Goal: Information Seeking & Learning: Learn about a topic

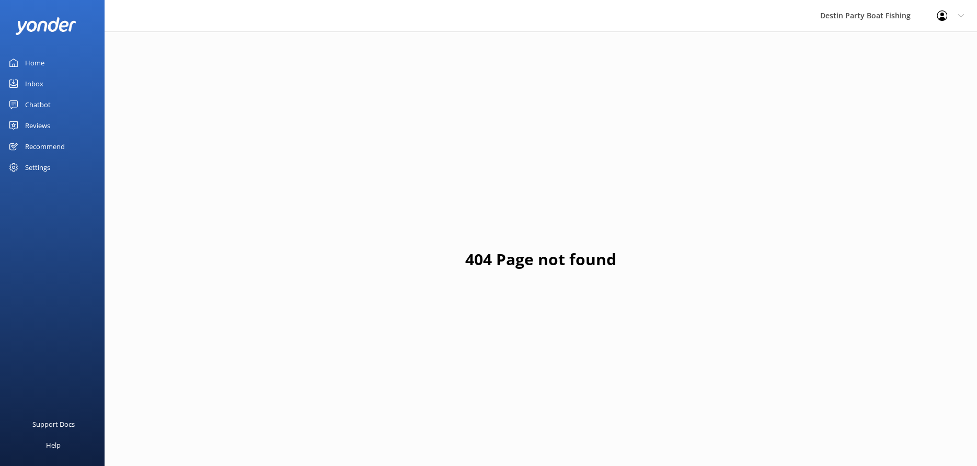
click at [40, 63] on div "Home" at bounding box center [34, 62] width 19 height 21
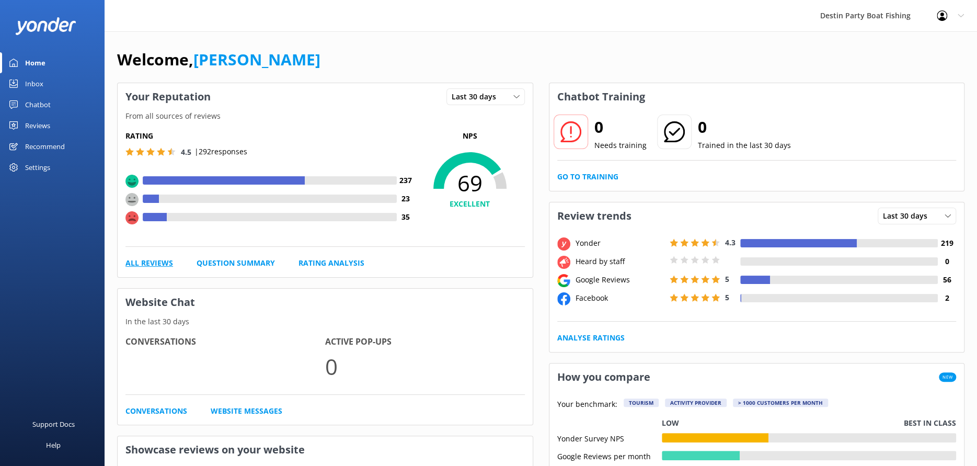
click at [159, 264] on link "All Reviews" at bounding box center [149, 262] width 48 height 11
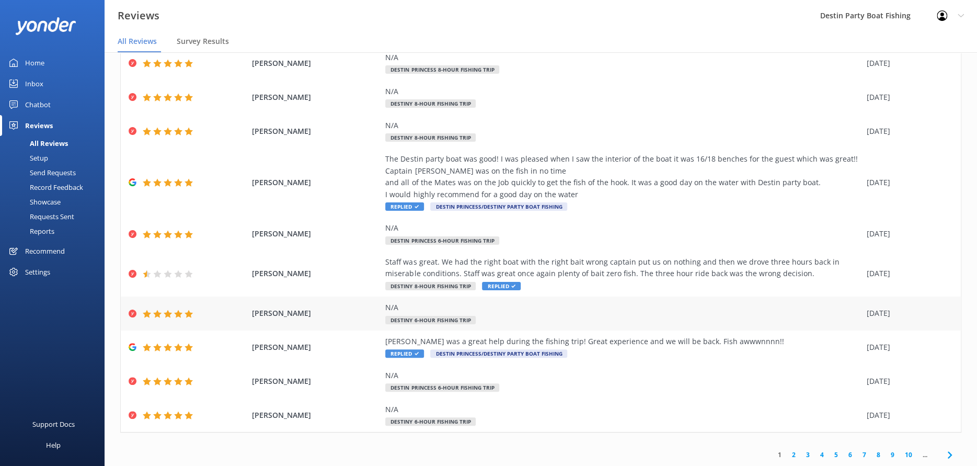
scroll to position [21, 0]
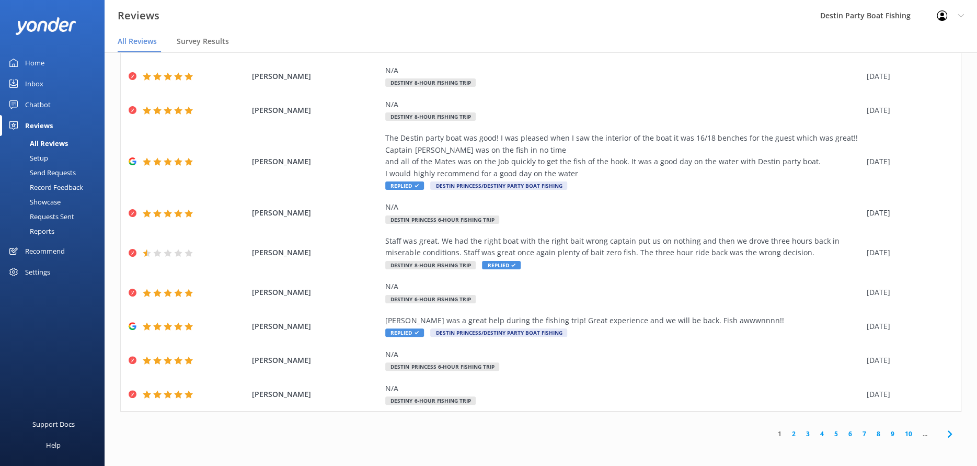
click at [786, 434] on link "2" at bounding box center [793, 433] width 14 height 10
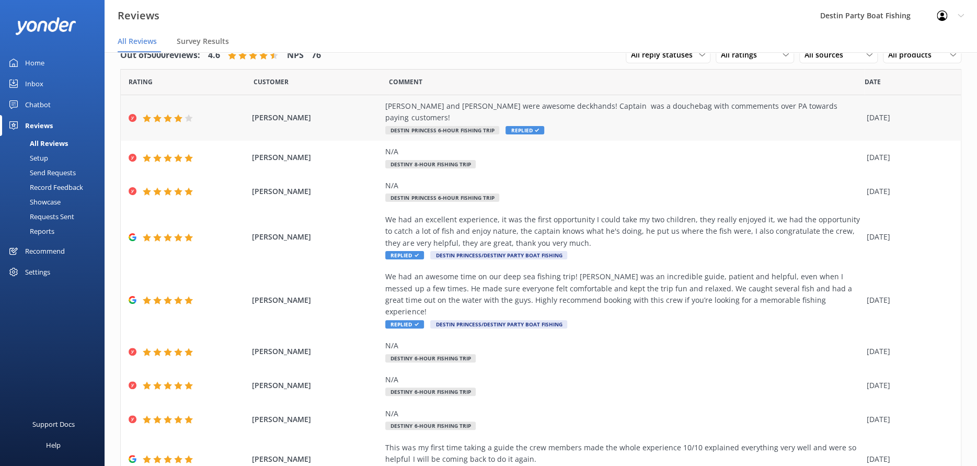
click at [638, 111] on div "[PERSON_NAME] and [PERSON_NAME] were awesome deckhands! Captain was a douchebag…" at bounding box center [623, 112] width 476 height 24
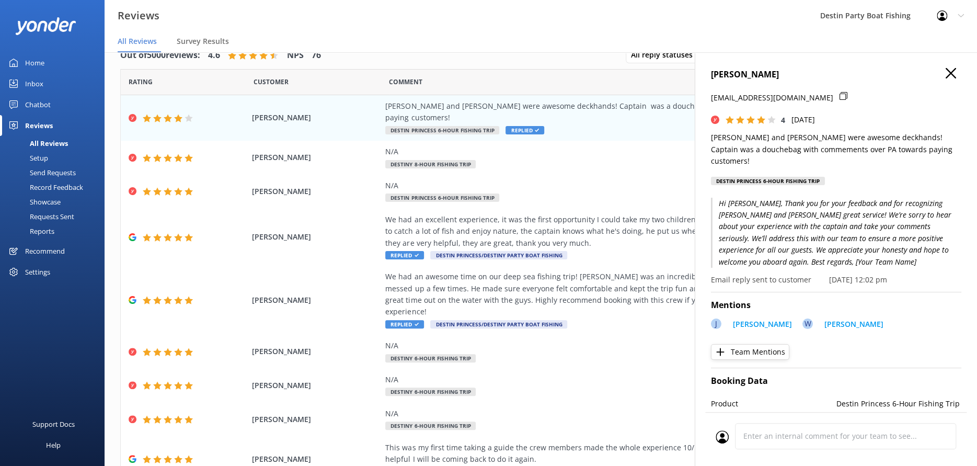
click at [751, 398] on p "Product" at bounding box center [773, 403] width 125 height 11
click at [620, 374] on div "N/A" at bounding box center [623, 379] width 476 height 11
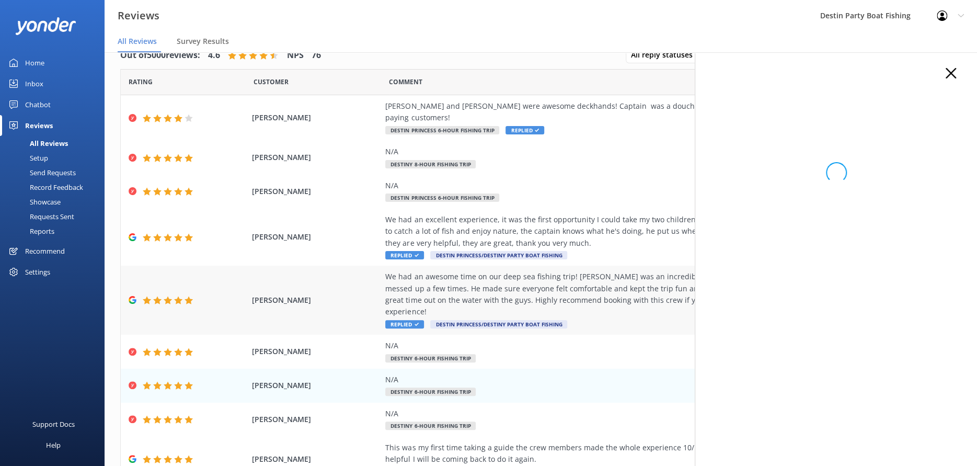
click at [609, 287] on div "We had an awesome time on our deep sea fishing trip! [PERSON_NAME] was an incre…" at bounding box center [623, 294] width 476 height 47
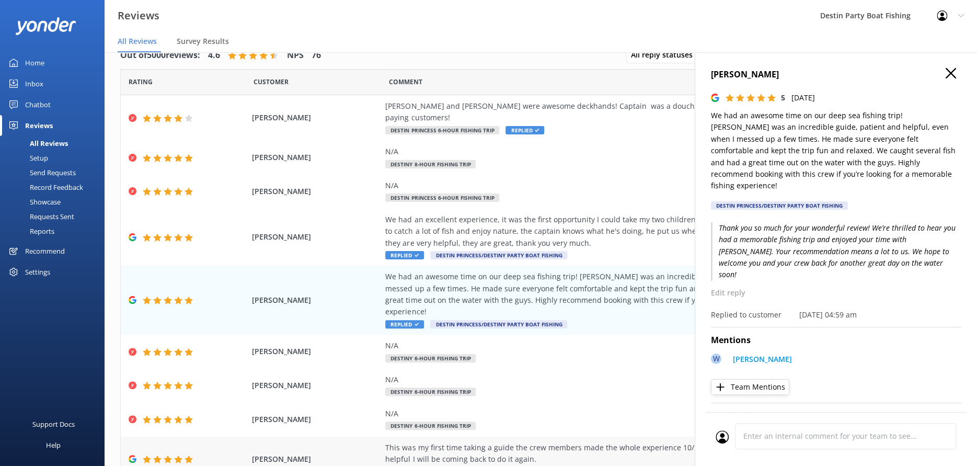
click at [516, 442] on div "This was my first time taking a guide the crew members made the whole experienc…" at bounding box center [623, 454] width 476 height 24
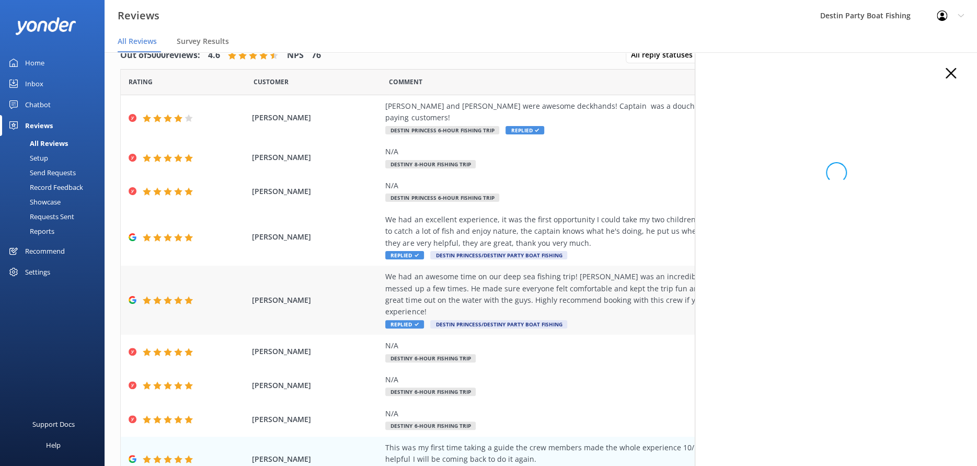
scroll to position [81, 0]
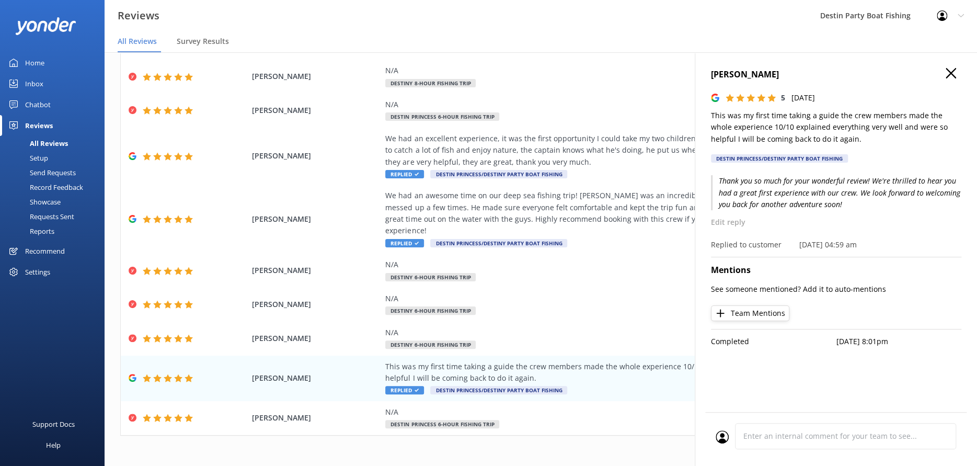
click at [948, 71] on use at bounding box center [950, 73] width 10 height 10
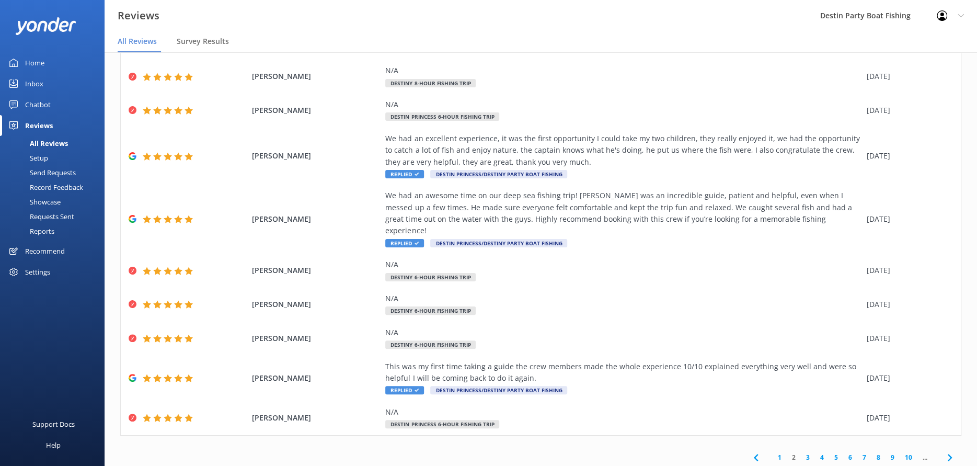
click at [801, 452] on link "3" at bounding box center [808, 457] width 14 height 10
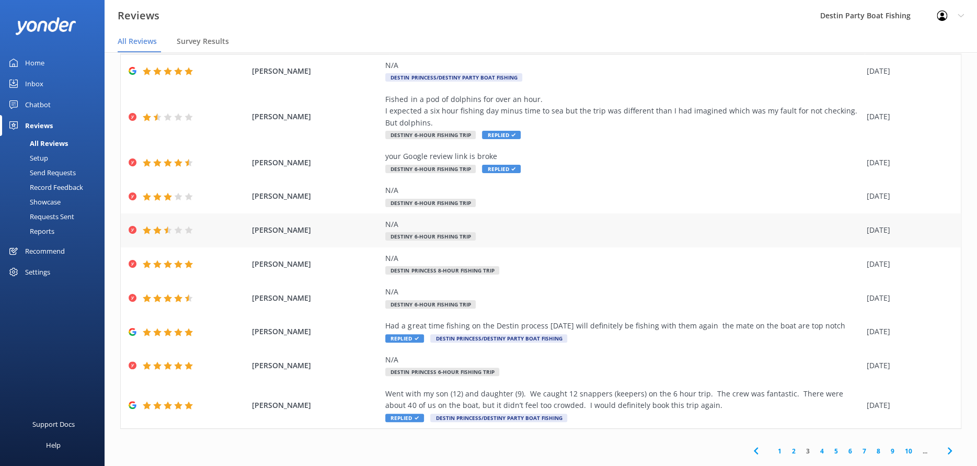
scroll to position [58, 0]
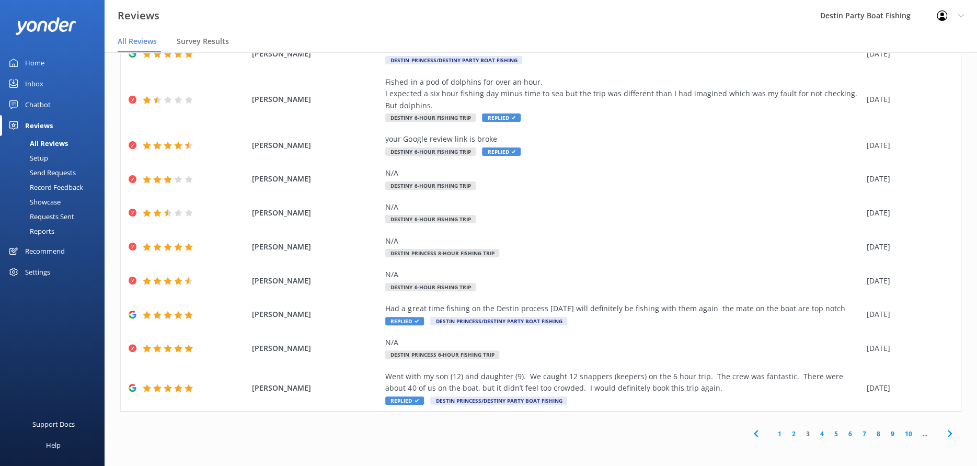
drag, startPoint x: 810, startPoint y: 430, endPoint x: 744, endPoint y: 395, distance: 75.3
click at [815, 430] on link "4" at bounding box center [822, 433] width 14 height 10
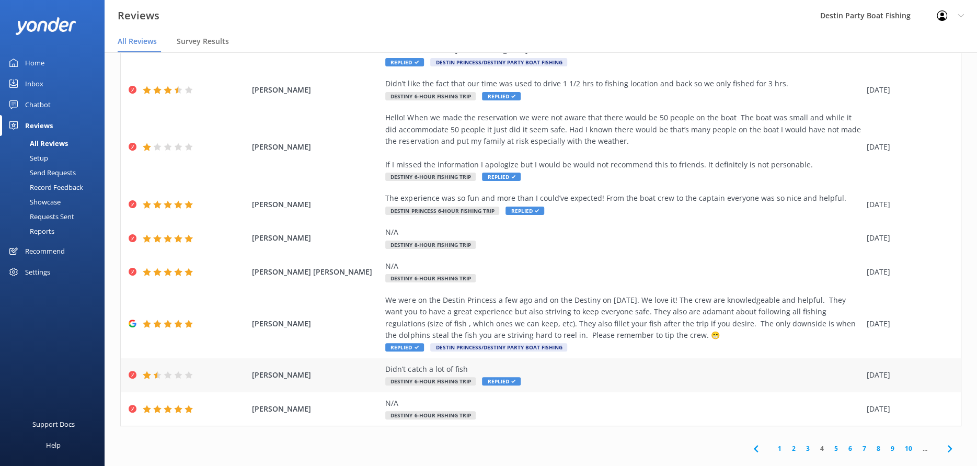
scroll to position [129, 0]
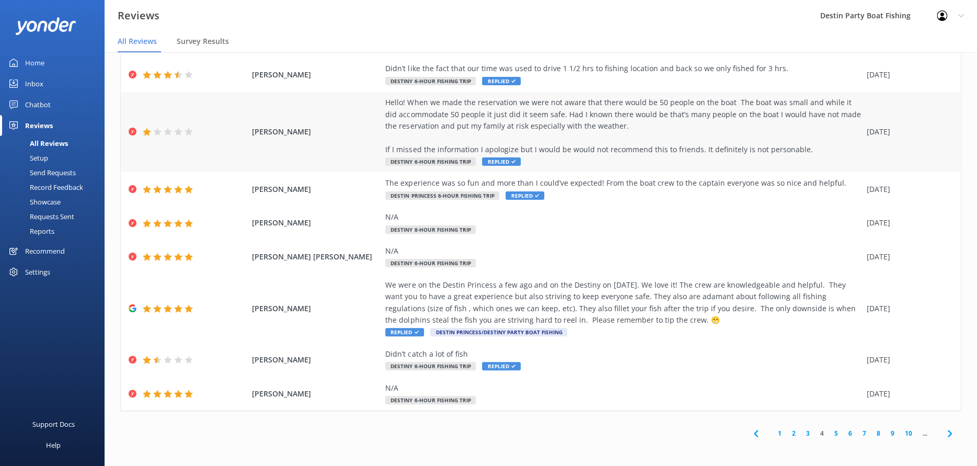
click at [653, 145] on div "Hello! When we made the reservation we were not aware that there would be 50 pe…" at bounding box center [623, 126] width 476 height 59
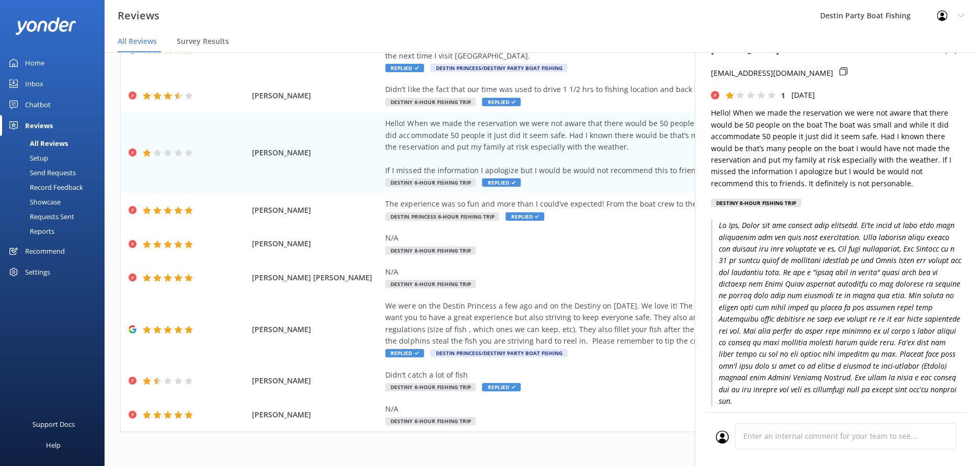
scroll to position [0, 0]
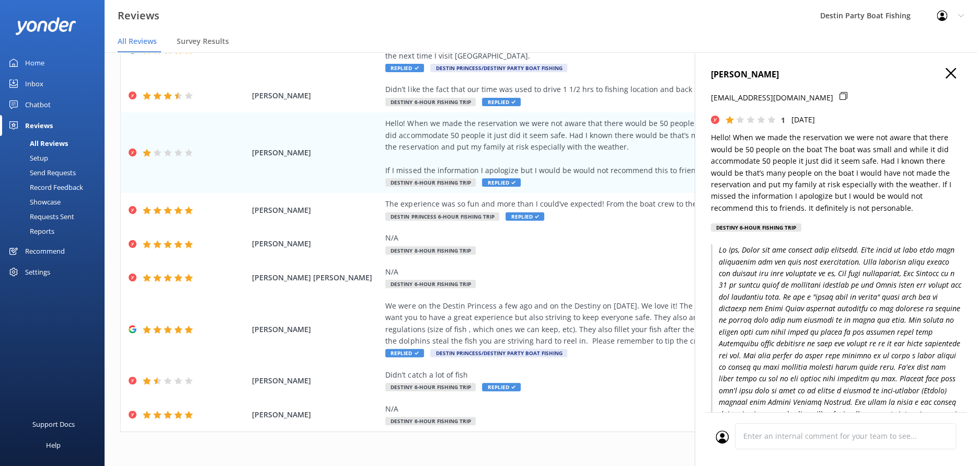
click at [945, 77] on icon at bounding box center [950, 73] width 10 height 10
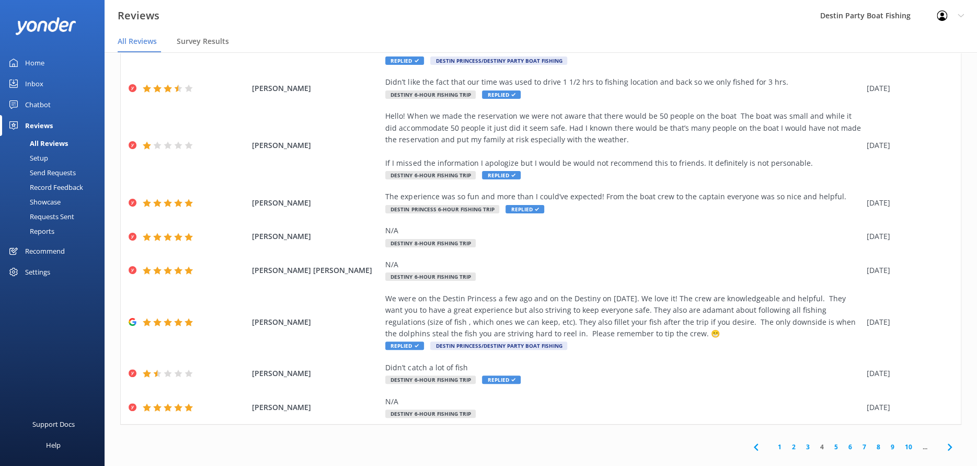
scroll to position [21, 0]
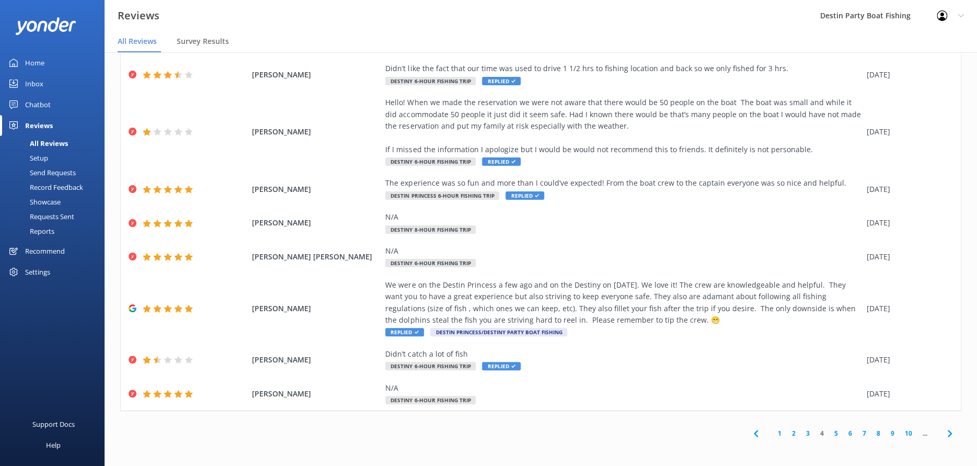
click at [803, 433] on link "3" at bounding box center [808, 433] width 14 height 10
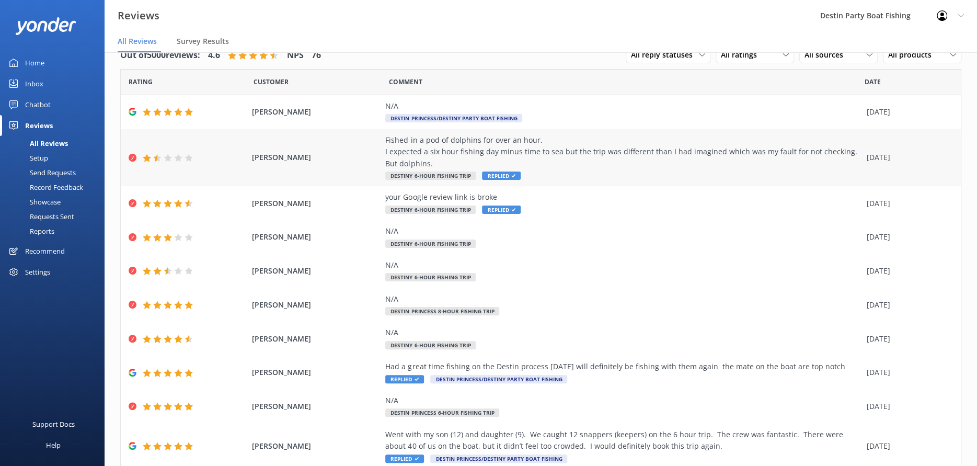
click at [763, 159] on div "Fished in a pod of dolphins for over an hour. I expected a six hour fishing day…" at bounding box center [623, 151] width 476 height 35
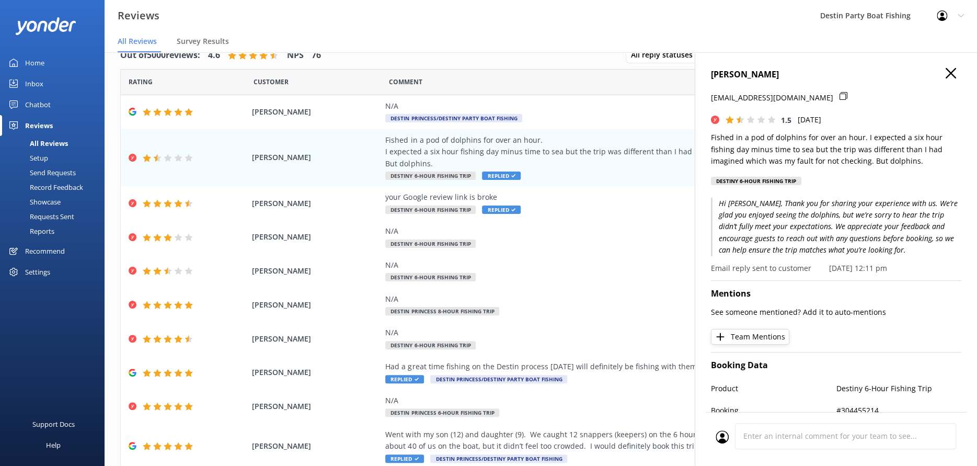
click at [948, 72] on h4 "[PERSON_NAME]" at bounding box center [836, 75] width 250 height 14
click at [945, 72] on use at bounding box center [950, 73] width 10 height 10
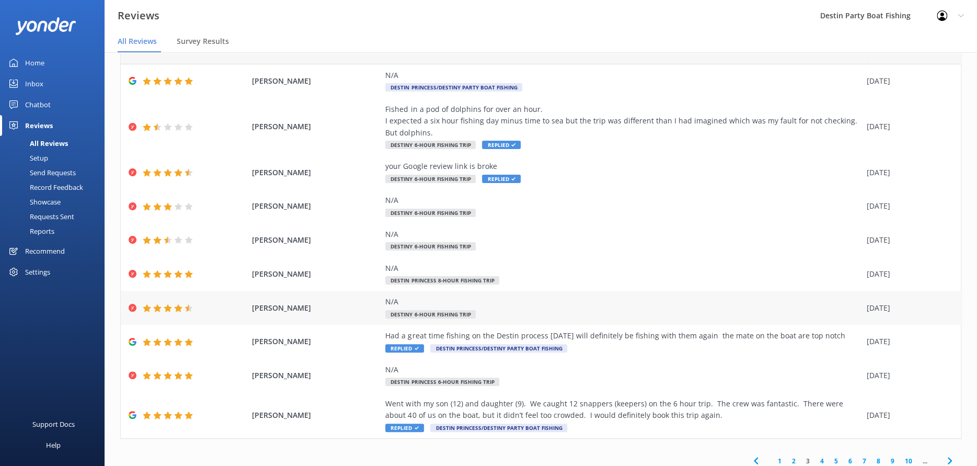
scroll to position [58, 0]
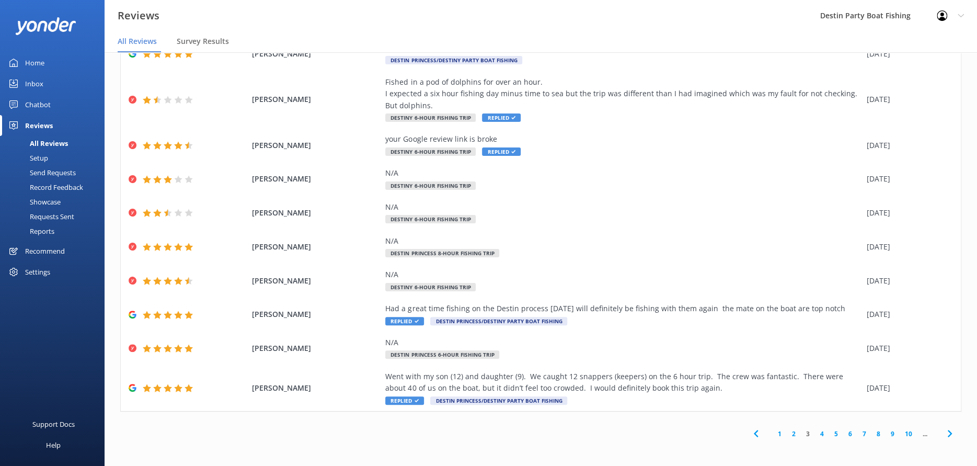
click at [786, 428] on link "2" at bounding box center [793, 433] width 14 height 10
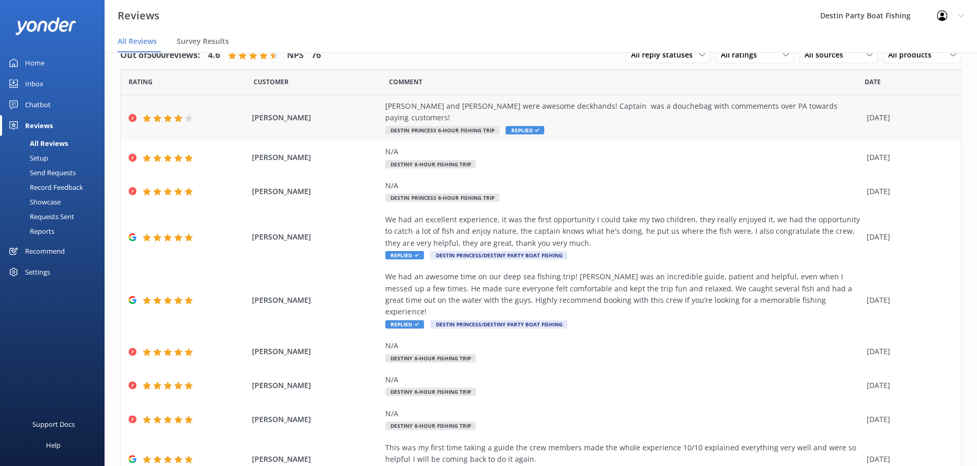
click at [621, 116] on div "[PERSON_NAME] and [PERSON_NAME] were awesome deckhands! Captain was a douchebag…" at bounding box center [623, 117] width 476 height 35
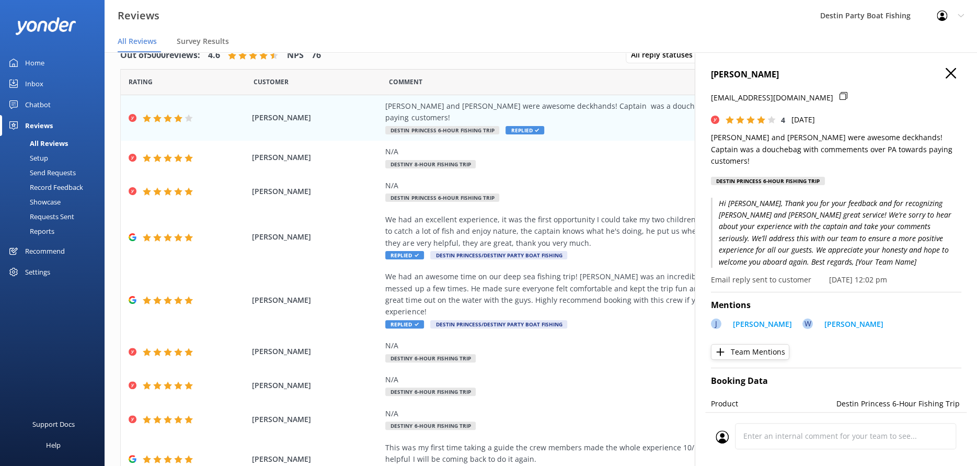
click at [947, 73] on icon at bounding box center [950, 73] width 10 height 10
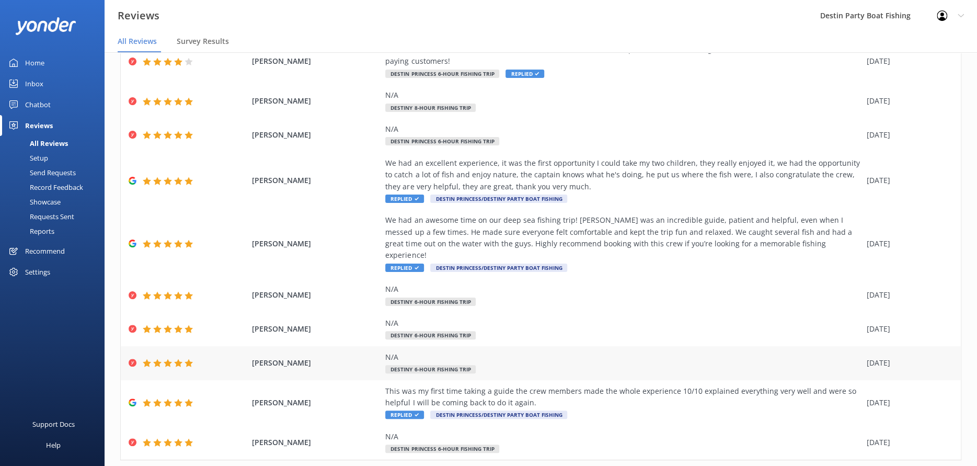
scroll to position [81, 0]
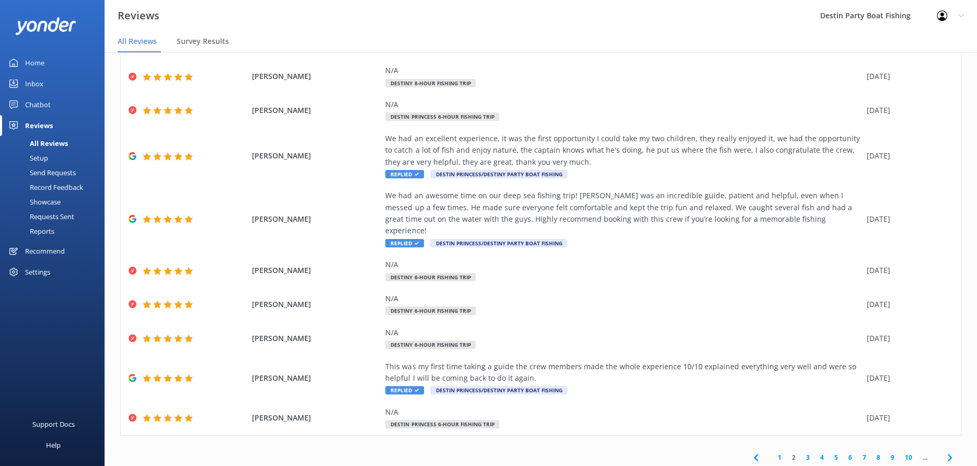
click at [772, 452] on link "1" at bounding box center [779, 457] width 14 height 10
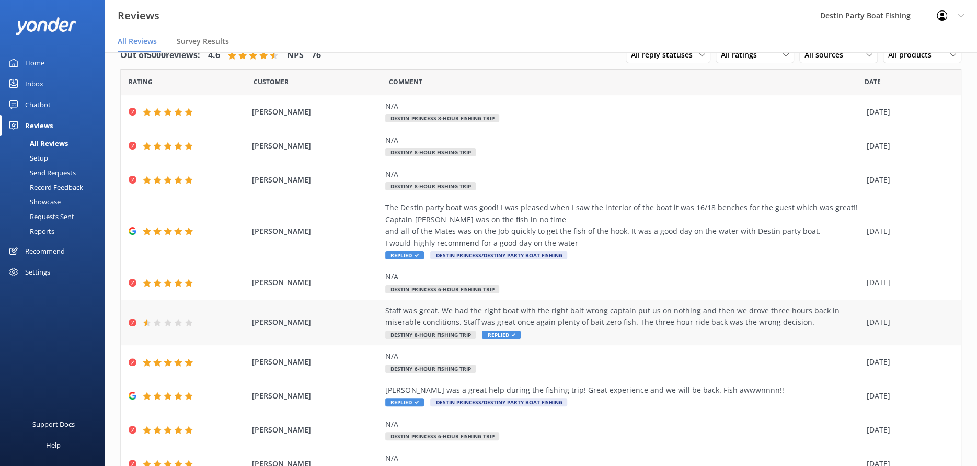
click at [601, 335] on div "Staff was great. We had the right boat with the right bait wrong captain put us…" at bounding box center [623, 322] width 476 height 35
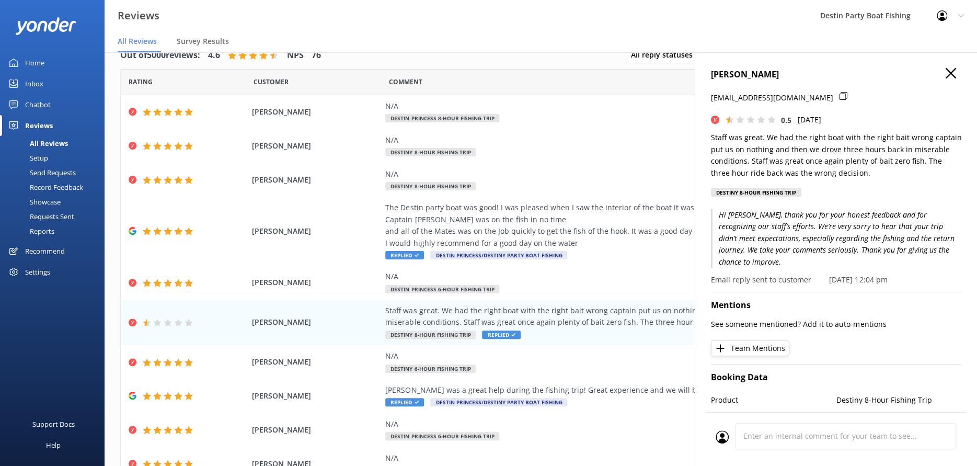
click at [945, 68] on icon at bounding box center [950, 73] width 10 height 10
